Goal: Task Accomplishment & Management: Manage account settings

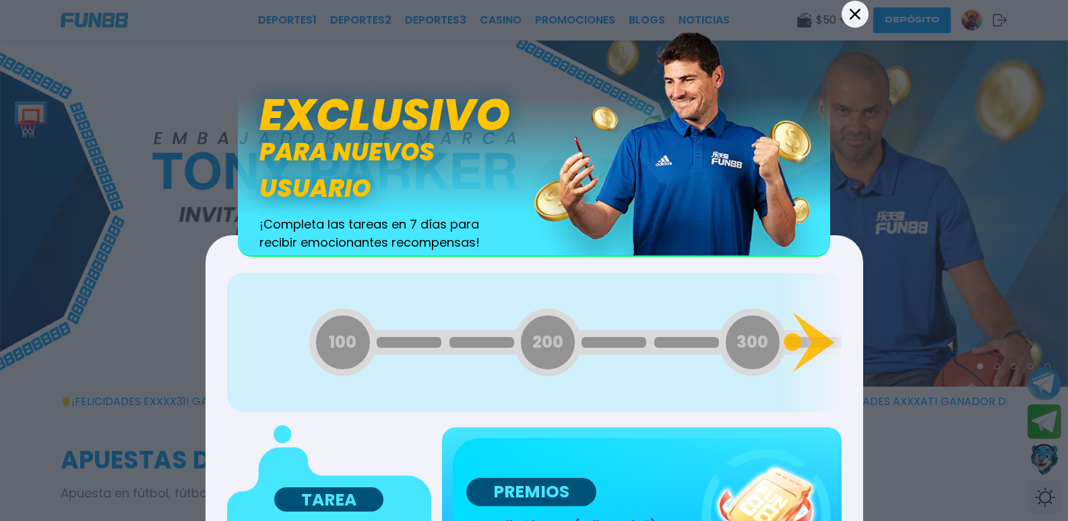
click at [850, 8] on icon at bounding box center [855, 13] width 11 height 11
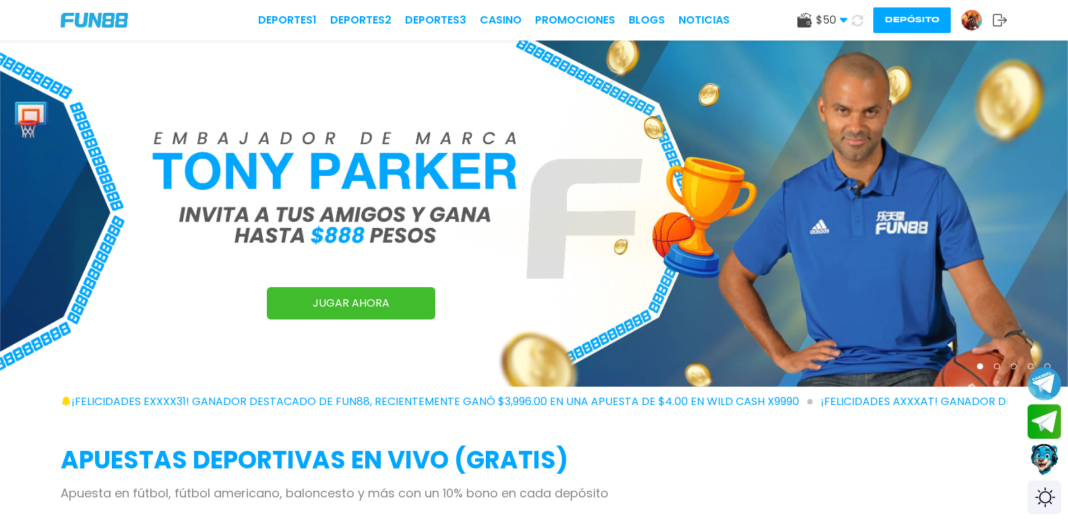
click at [851, 17] on icon at bounding box center [857, 19] width 13 height 13
click at [816, 16] on span "$ 50" at bounding box center [832, 20] width 32 height 16
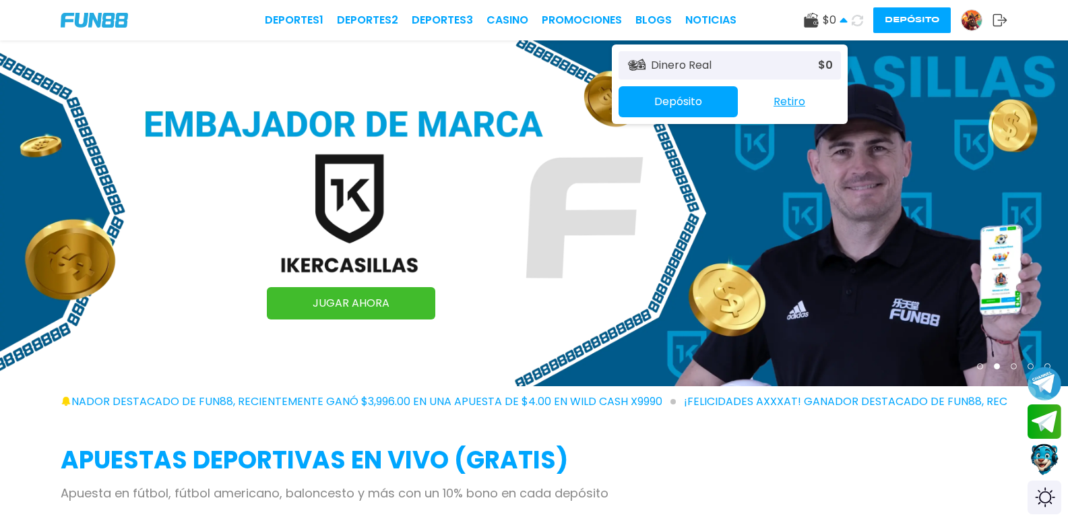
click at [851, 22] on use at bounding box center [857, 20] width 12 height 12
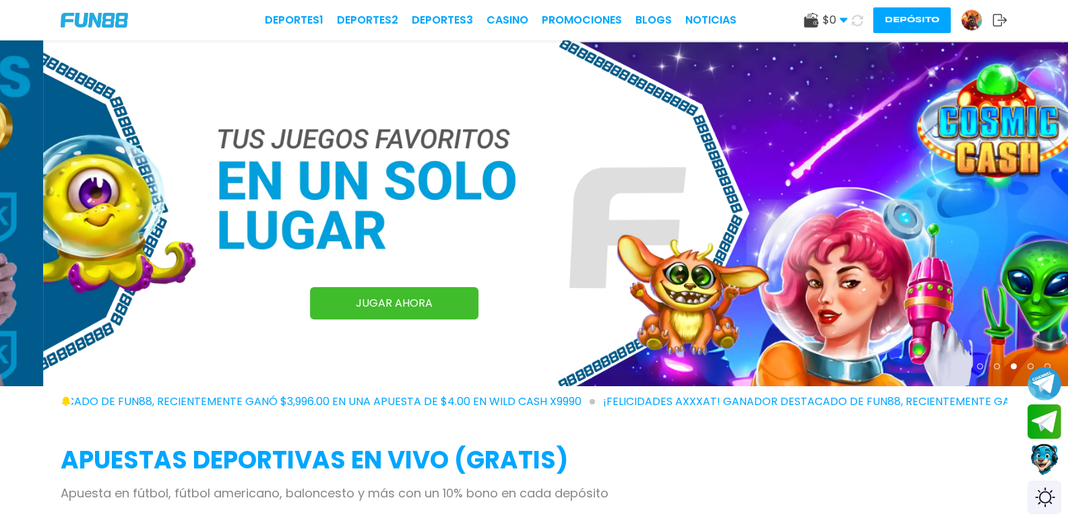
click at [993, 16] on icon at bounding box center [1000, 19] width 15 height 13
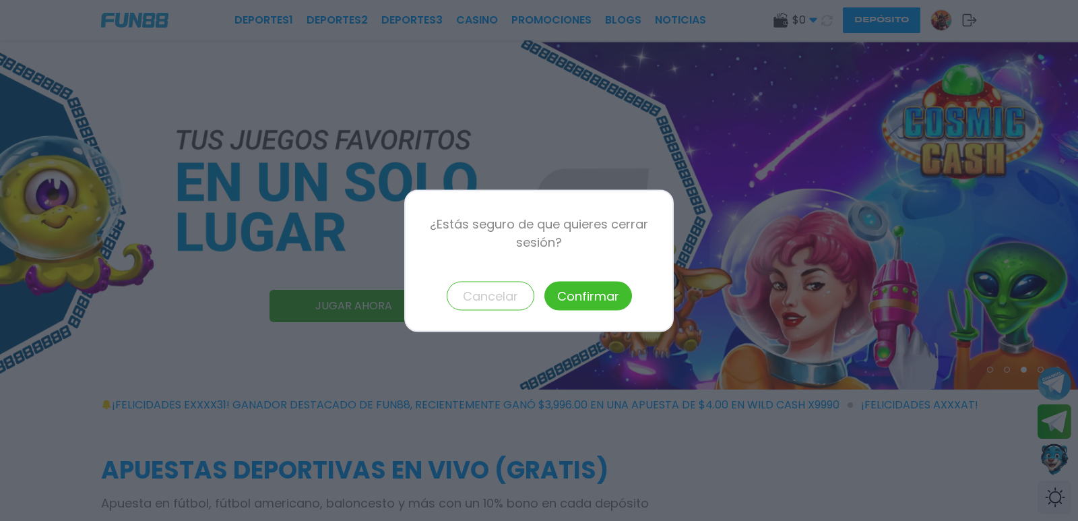
click at [564, 290] on button "Confirmar" at bounding box center [589, 295] width 88 height 29
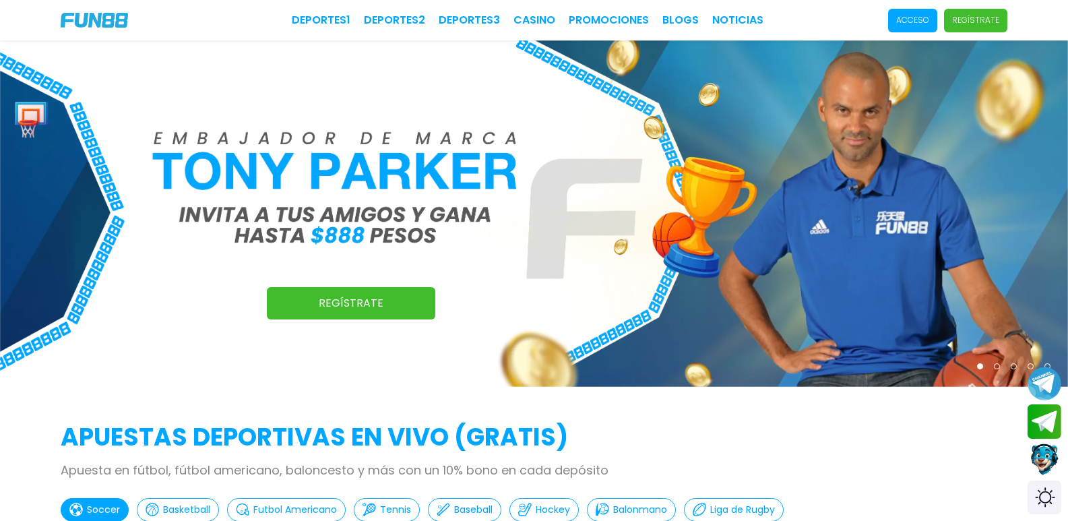
click at [896, 18] on p "Acceso" at bounding box center [912, 20] width 33 height 12
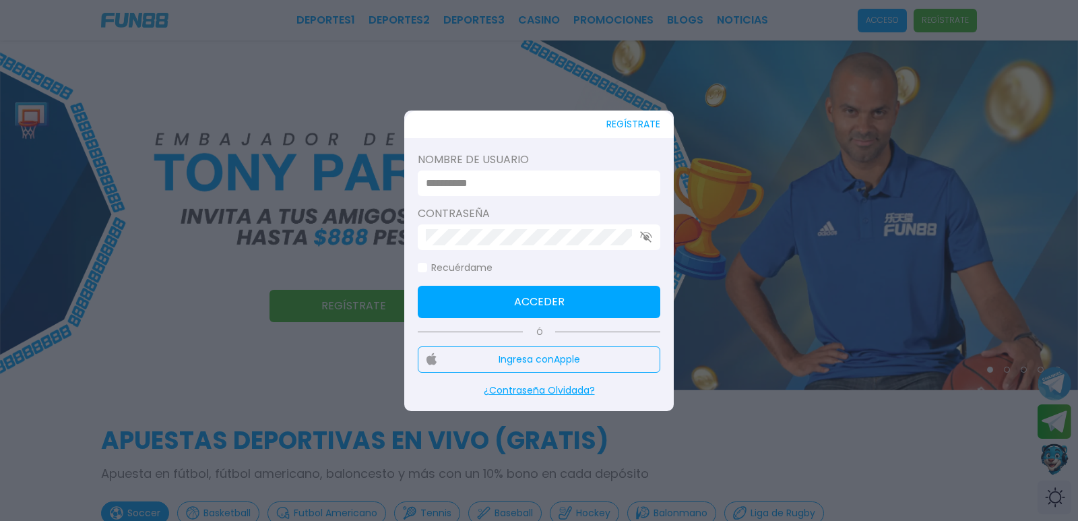
click at [455, 186] on input at bounding box center [535, 183] width 218 height 16
click at [551, 189] on input "**********" at bounding box center [535, 183] width 218 height 16
type input "********"
click at [515, 314] on button "Acceder" at bounding box center [539, 302] width 243 height 32
